Goal: Contribute content

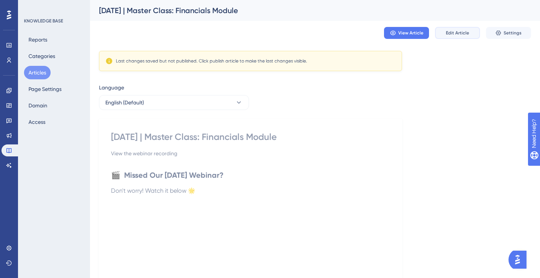
click at [463, 33] on span "Edit Article" at bounding box center [456, 33] width 23 height 6
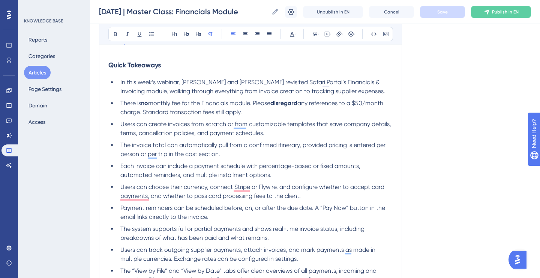
scroll to position [339, 0]
click at [216, 112] on span "any references to a $50/month charge. Standard transaction fees still apply." at bounding box center [252, 108] width 264 height 16
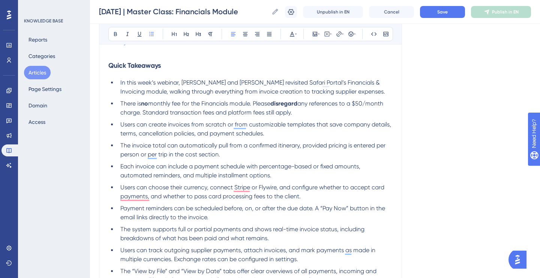
click at [228, 113] on span "any references to a $50/month charge. Standard transaction fees and platform fe…" at bounding box center [252, 108] width 264 height 16
click at [440, 12] on span "Save" at bounding box center [442, 12] width 10 height 6
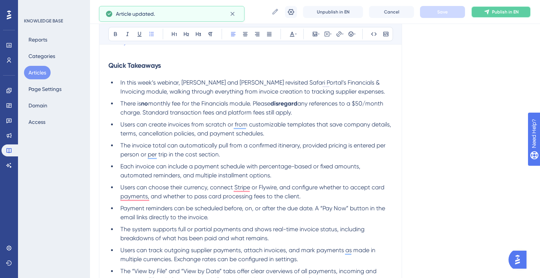
click at [491, 13] on button "Publish in EN" at bounding box center [501, 12] width 60 height 12
